Goal: Task Accomplishment & Management: Manage account settings

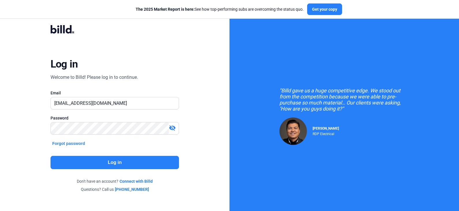
click at [112, 159] on button "Log in" at bounding box center [115, 162] width 129 height 13
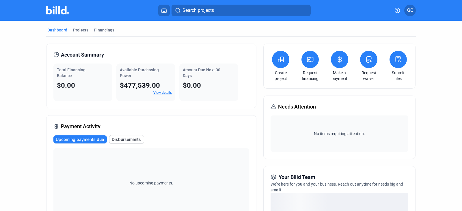
click at [104, 30] on div "Financings" at bounding box center [104, 30] width 20 height 6
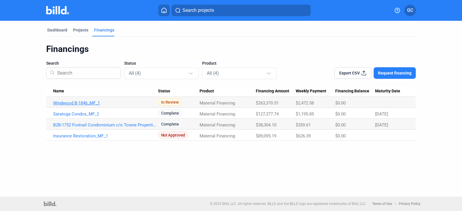
click at [92, 105] on link "Windwood B-1846_MF_1" at bounding box center [105, 103] width 105 height 5
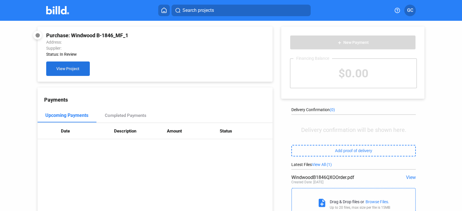
click at [69, 71] on span "View Project" at bounding box center [67, 69] width 23 height 5
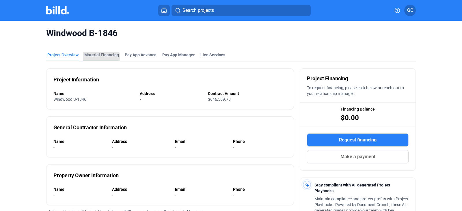
click at [99, 57] on div "Material Financing" at bounding box center [101, 55] width 35 height 6
